Goal: Task Accomplishment & Management: Manage account settings

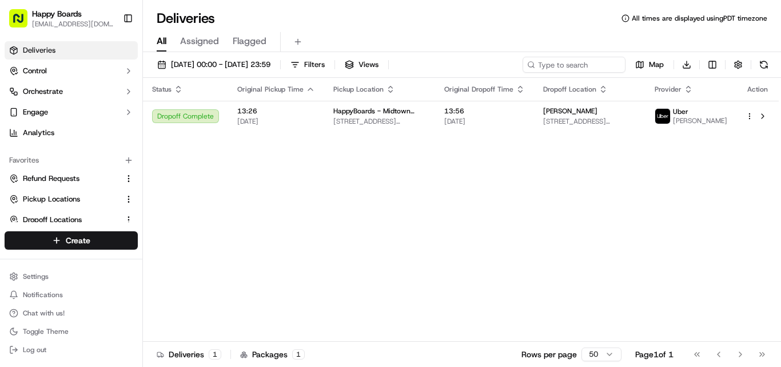
click at [269, 66] on span "[DATE] 00:00 - [DATE] 23:59" at bounding box center [220, 64] width 99 height 10
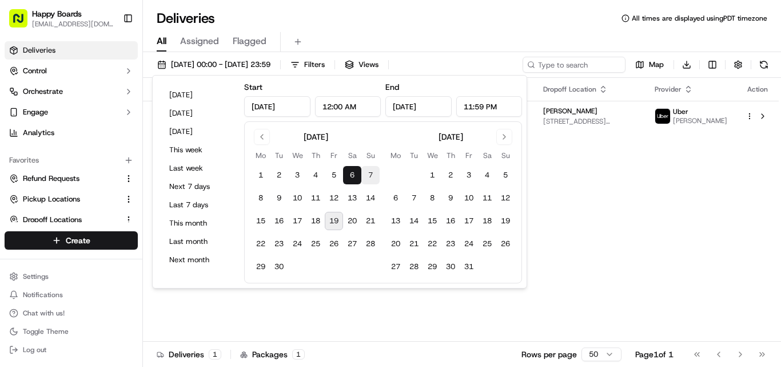
click at [375, 170] on button "7" at bounding box center [370, 175] width 18 height 18
type input "[DATE]"
click at [375, 170] on button "7" at bounding box center [370, 175] width 18 height 18
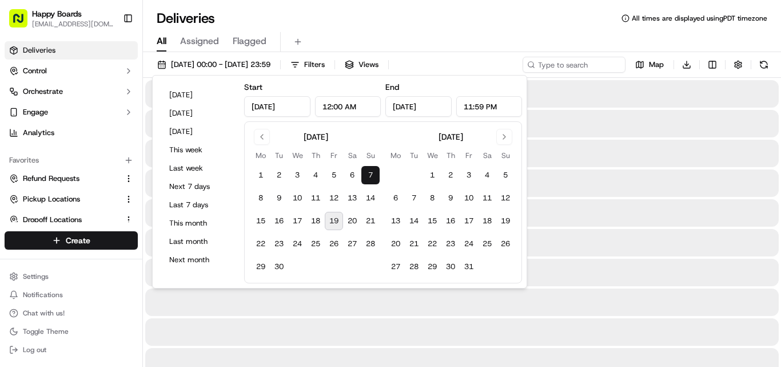
click at [509, 30] on div "All Assigned Flagged" at bounding box center [462, 39] width 638 height 25
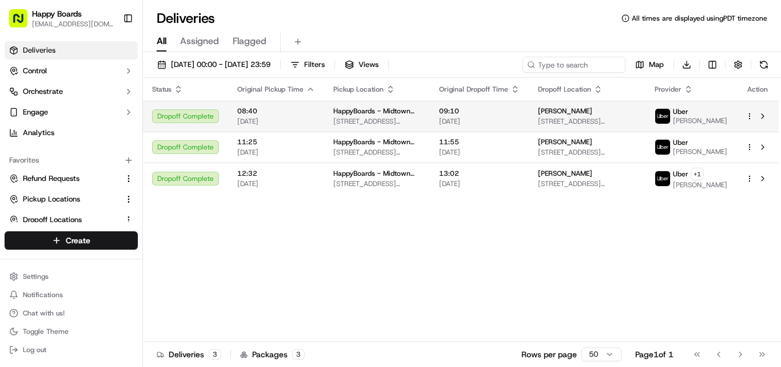
click at [430, 112] on td "HappyBoards - [GEOGRAPHIC_DATA] New [STREET_ADDRESS][US_STATE]" at bounding box center [377, 116] width 106 height 31
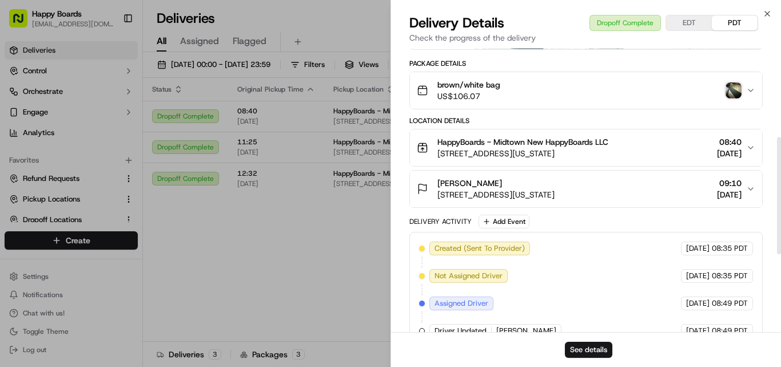
scroll to position [229, 0]
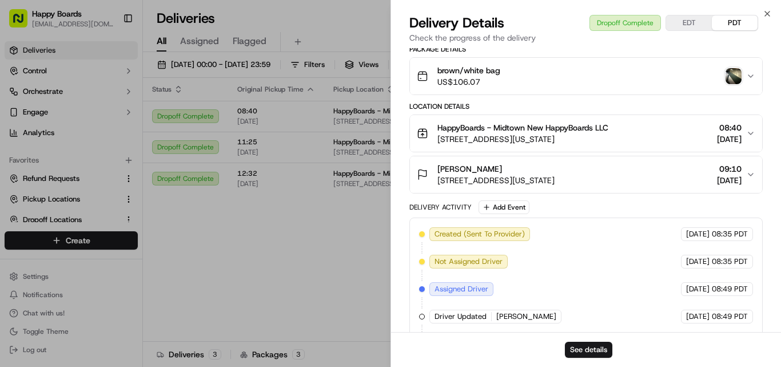
click at [749, 71] on button "brown/white bag US$106.07" at bounding box center [586, 76] width 352 height 37
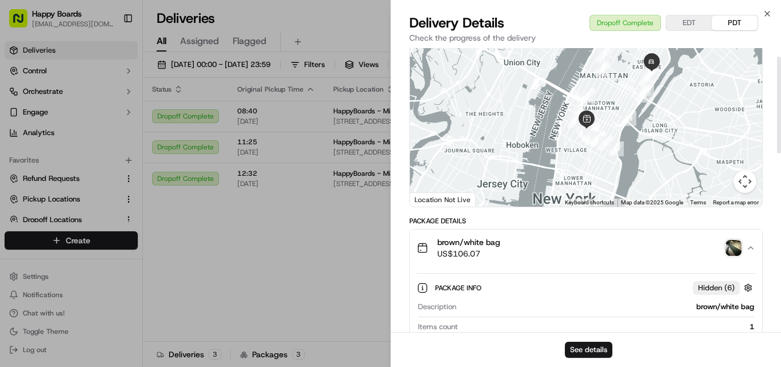
scroll to position [0, 0]
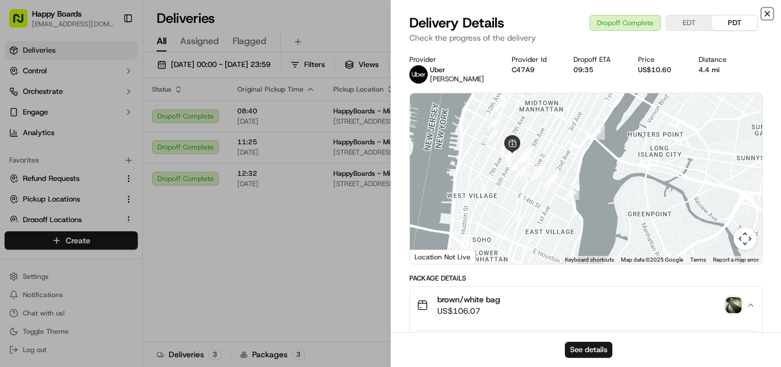
click at [771, 13] on icon "button" at bounding box center [767, 13] width 9 height 9
